Goal: Information Seeking & Learning: Learn about a topic

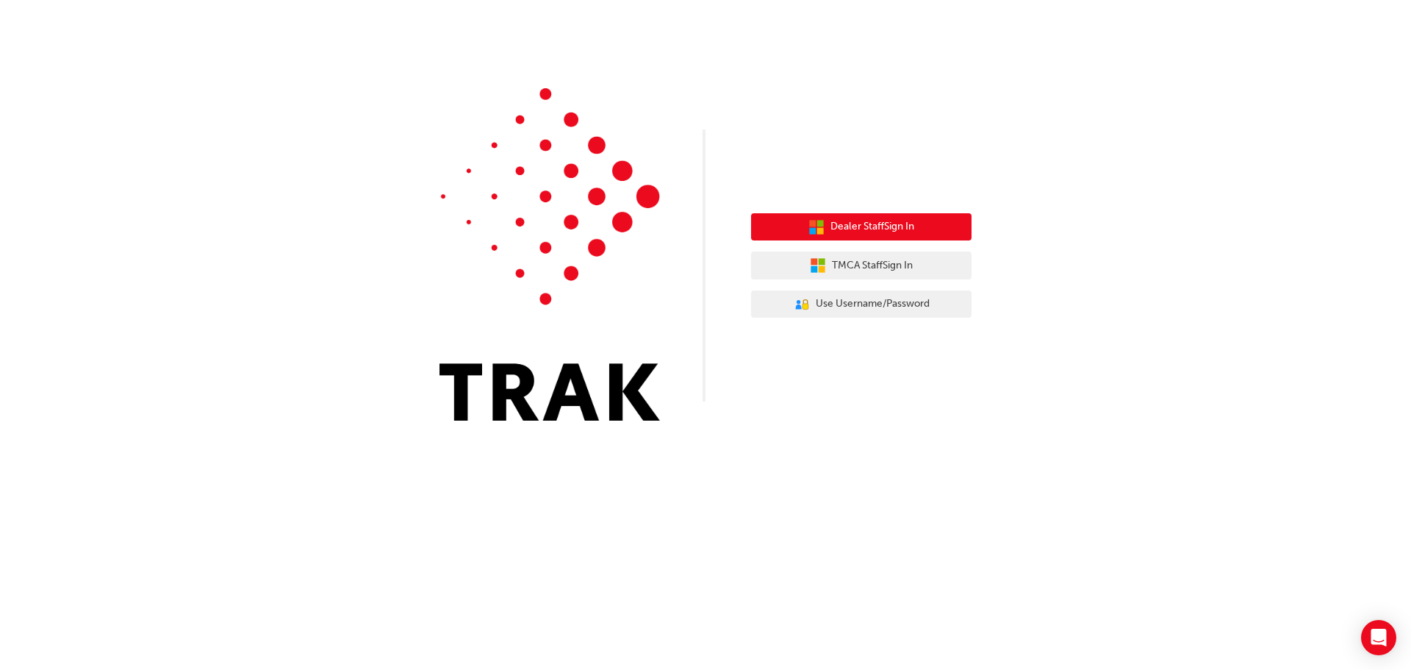
click at [878, 227] on span "Dealer Staff Sign In" at bounding box center [873, 226] width 84 height 17
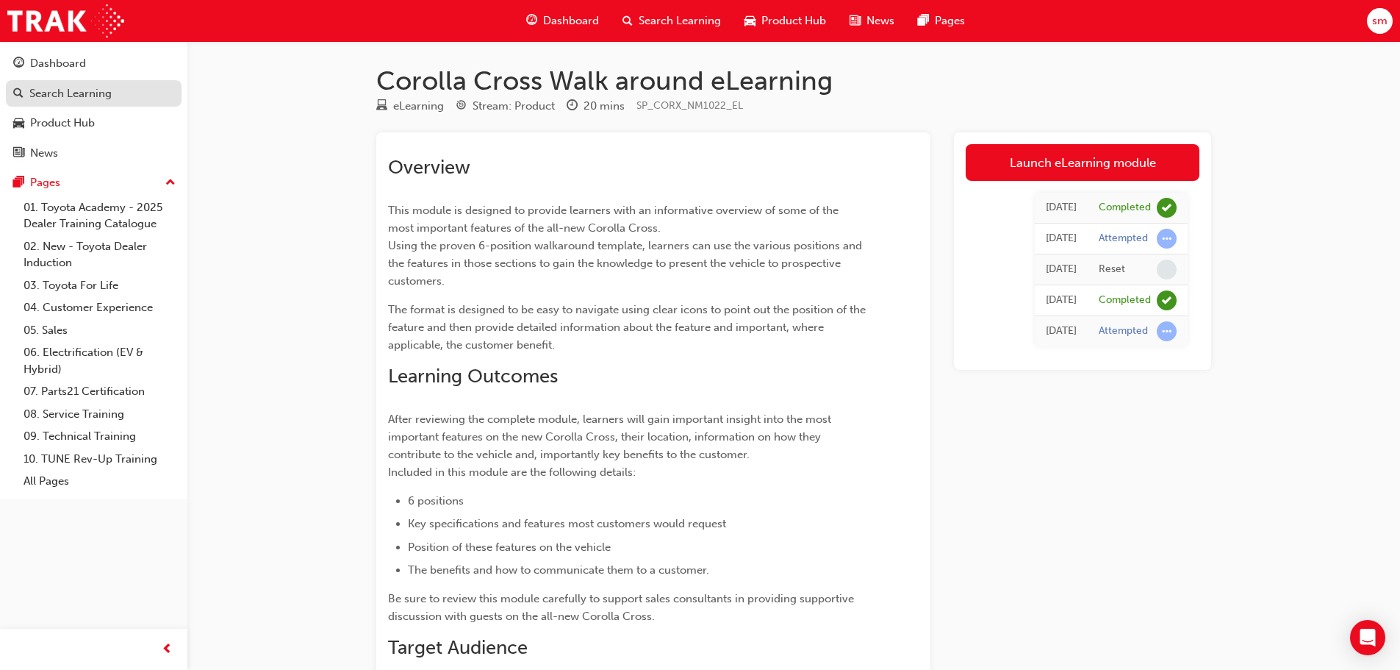
click at [94, 90] on div "Search Learning" at bounding box center [70, 93] width 82 height 17
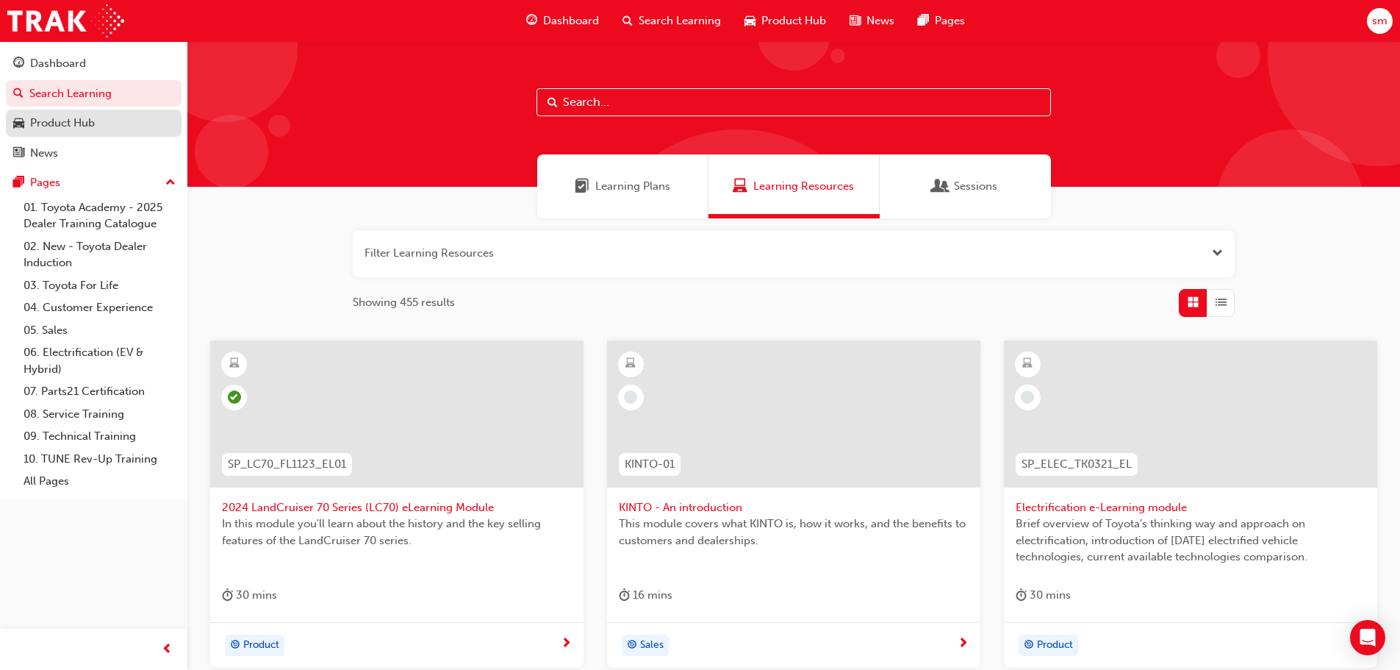
click at [106, 126] on div "Product Hub" at bounding box center [93, 123] width 161 height 18
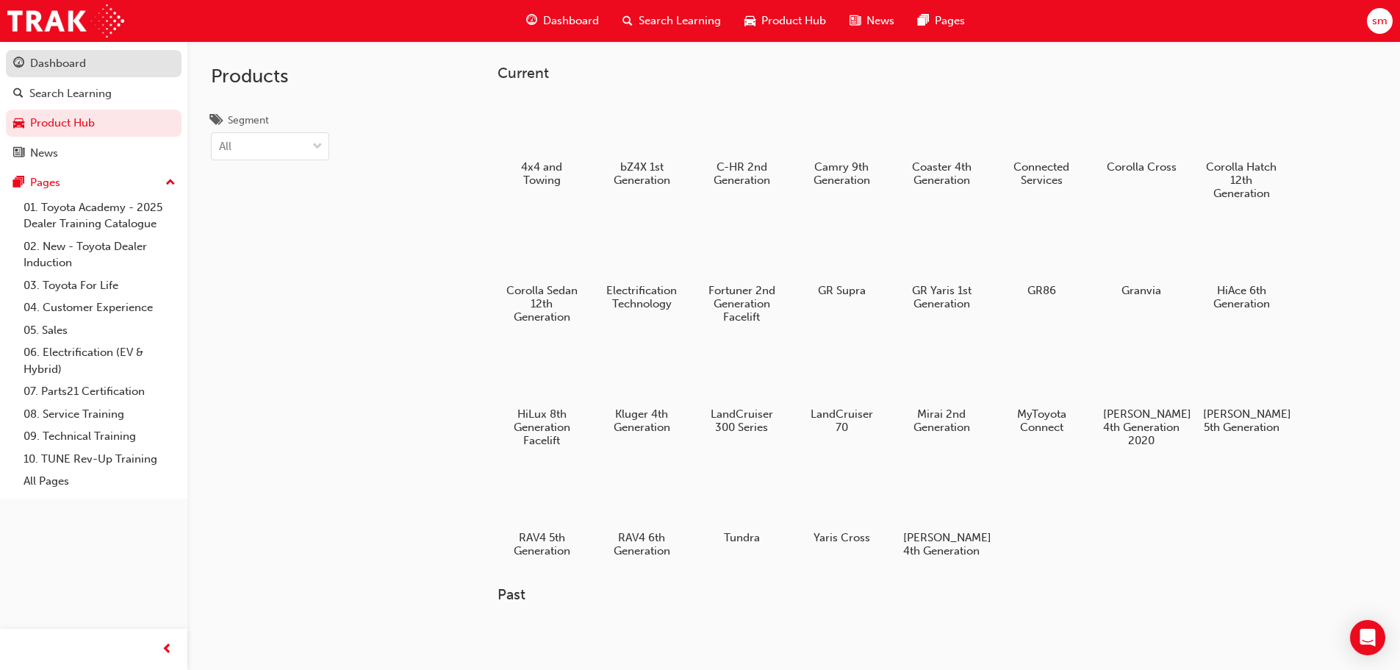
click at [79, 59] on div "Dashboard" at bounding box center [58, 63] width 56 height 17
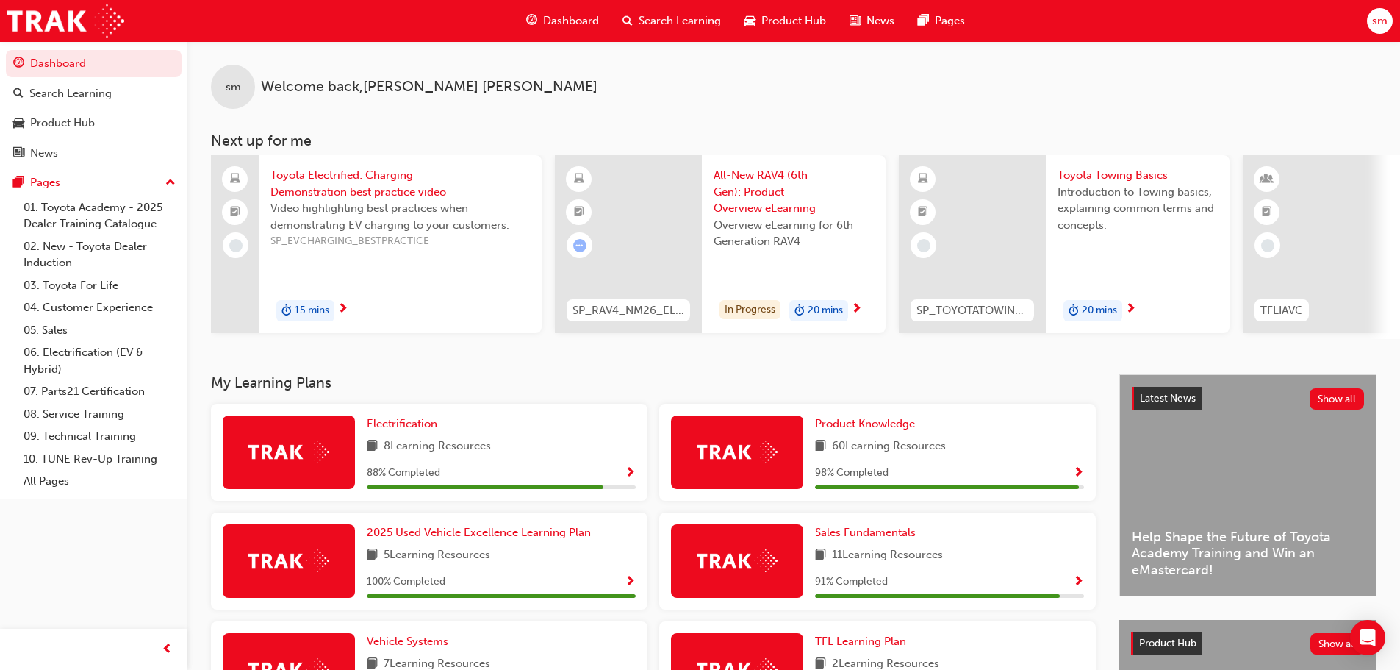
click at [728, 196] on span "All-New RAV4 (6th Gen): Product Overview eLearning" at bounding box center [794, 192] width 160 height 50
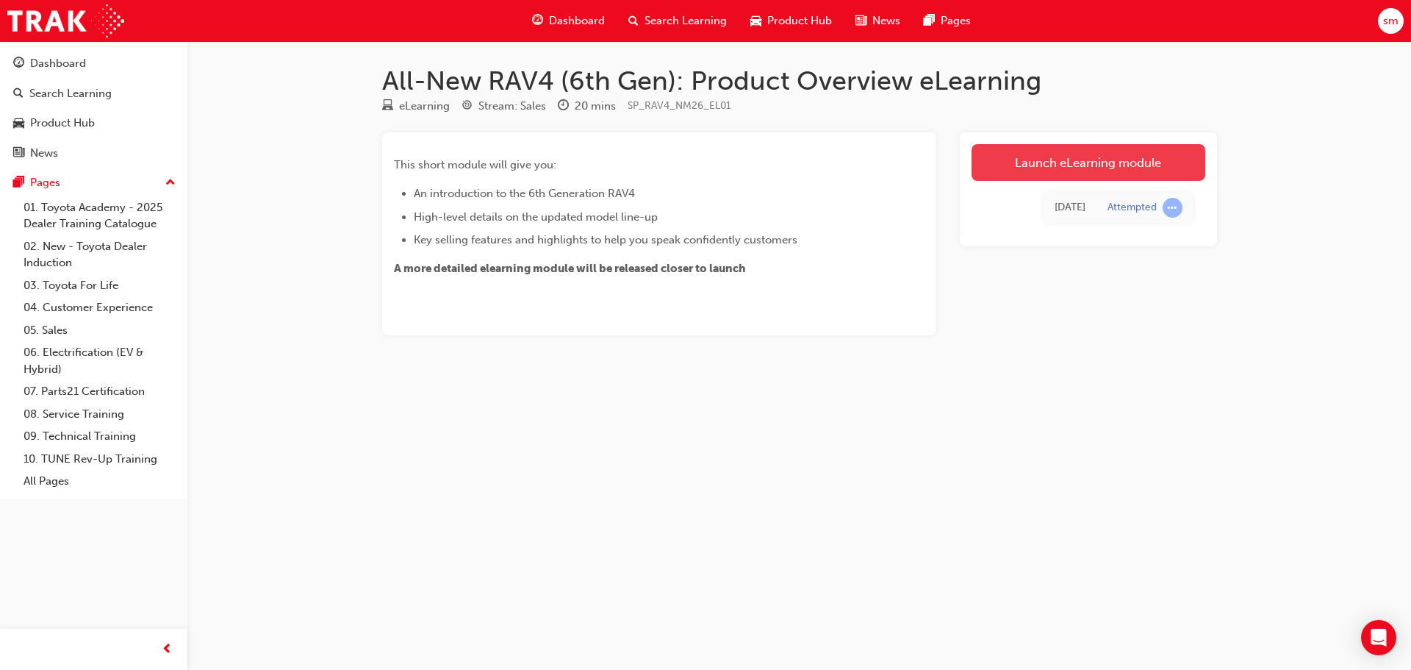
click at [1106, 165] on link "Launch eLearning module" at bounding box center [1089, 162] width 234 height 37
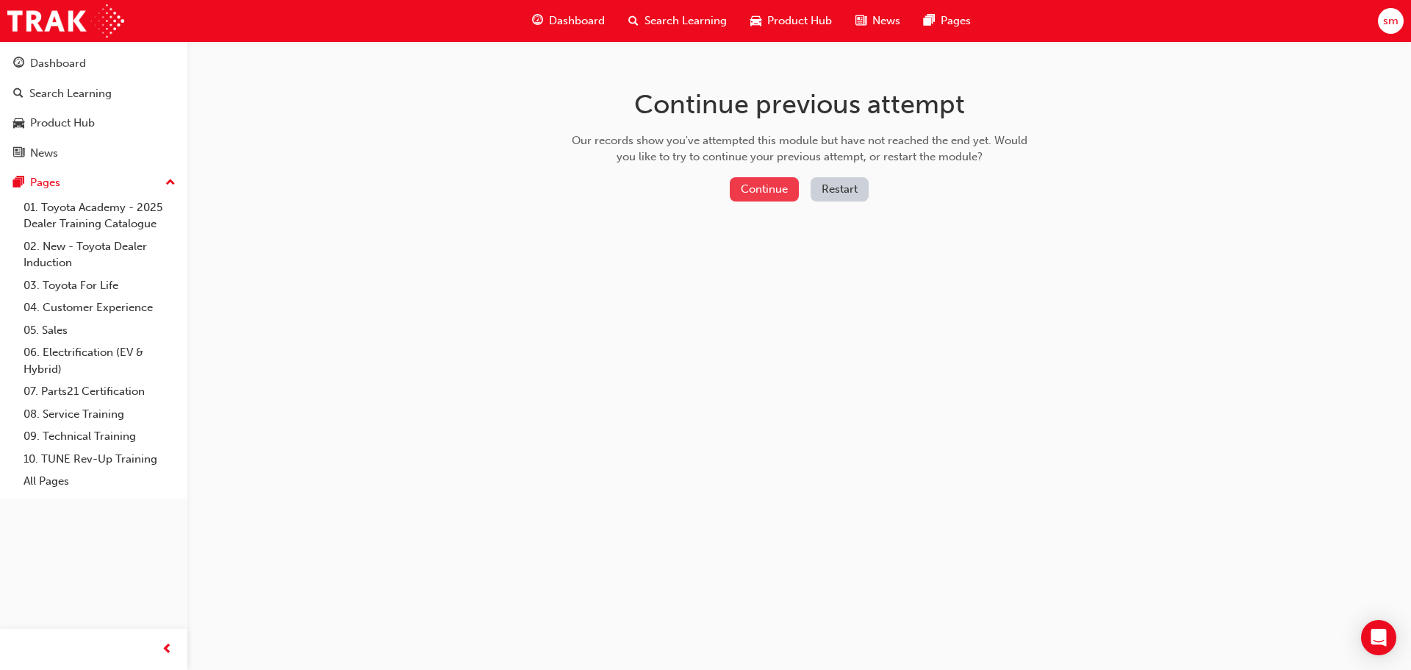
click at [780, 190] on button "Continue" at bounding box center [764, 189] width 69 height 24
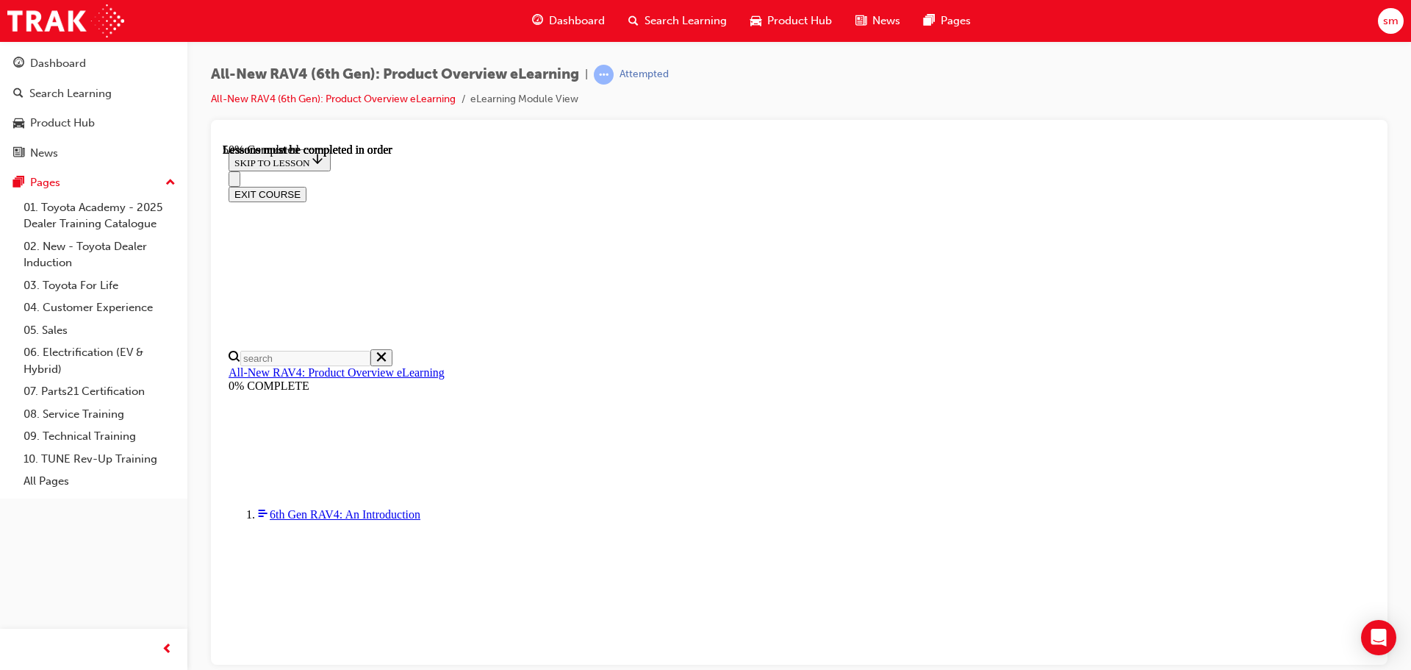
scroll to position [1448, 0]
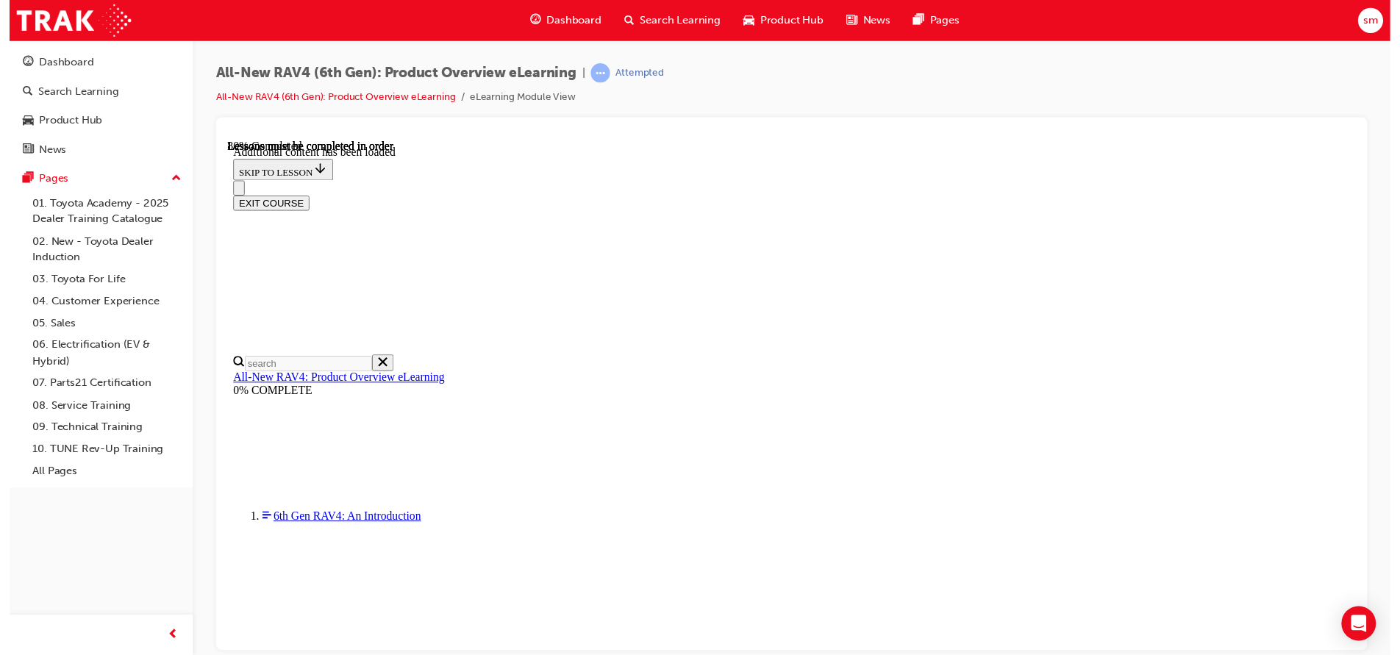
scroll to position [2096, 0]
